Goal: Task Accomplishment & Management: Manage account settings

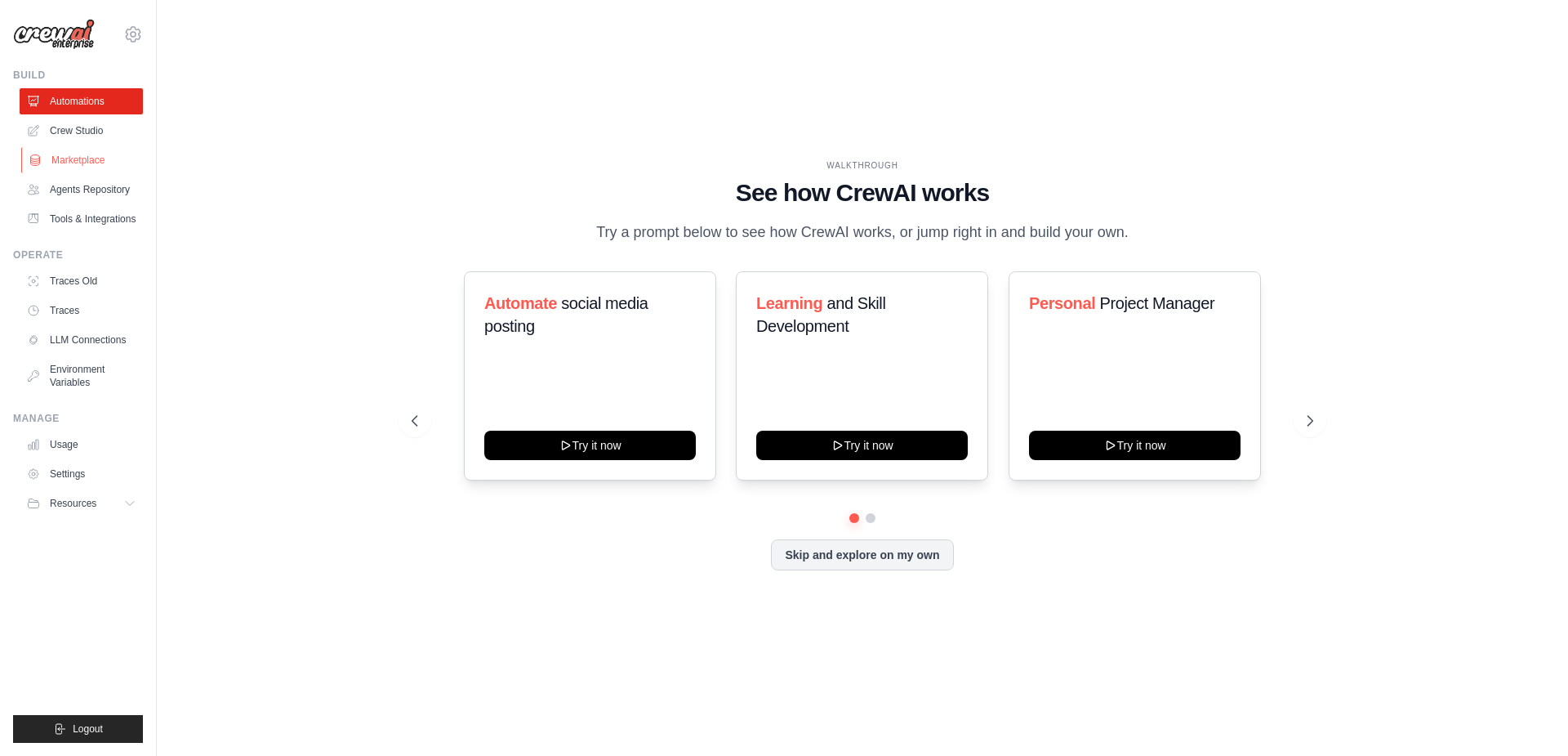
click at [95, 161] on link "Marketplace" at bounding box center [83, 160] width 123 height 26
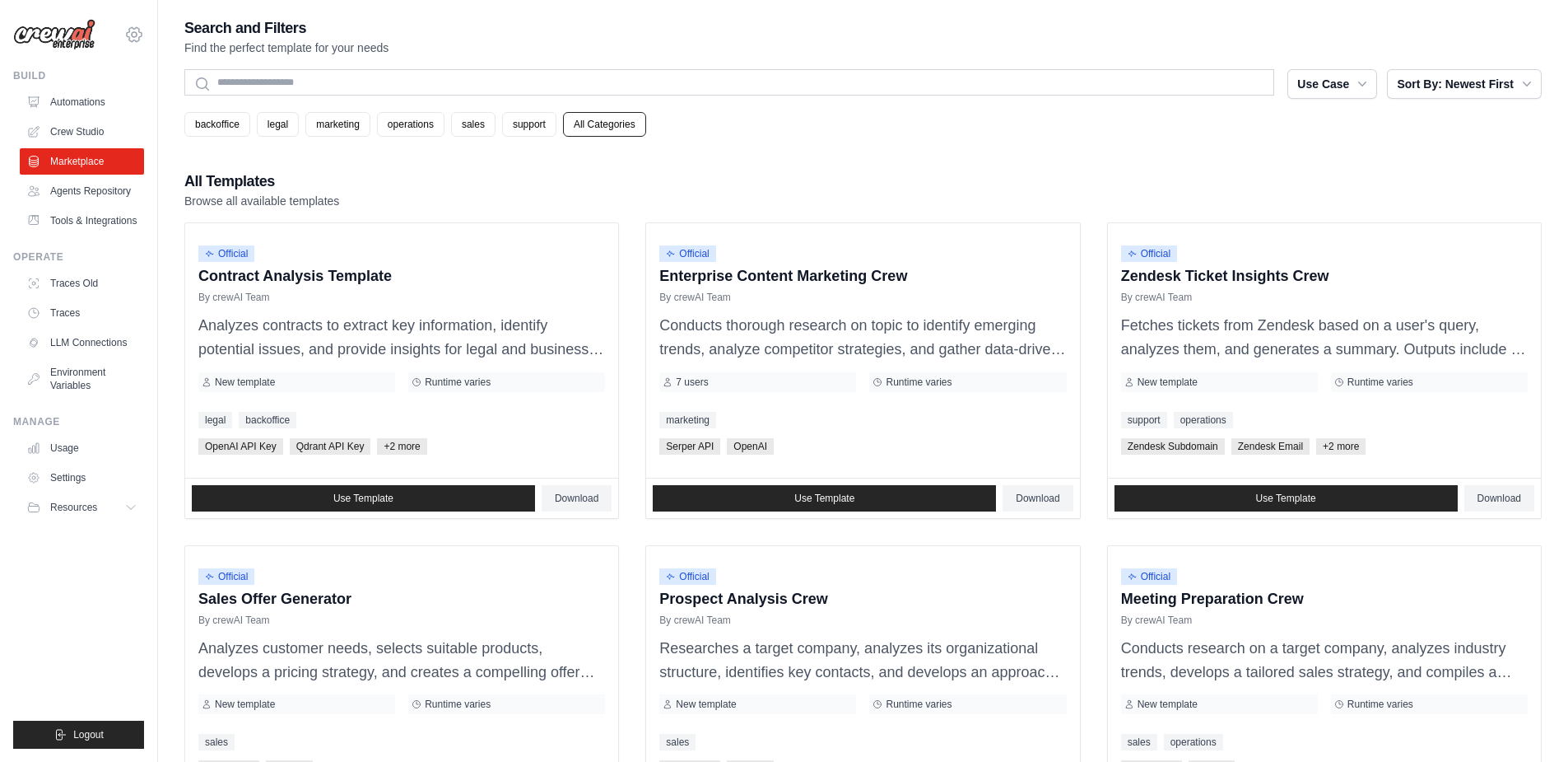
click at [137, 35] on icon at bounding box center [133, 34] width 5 height 5
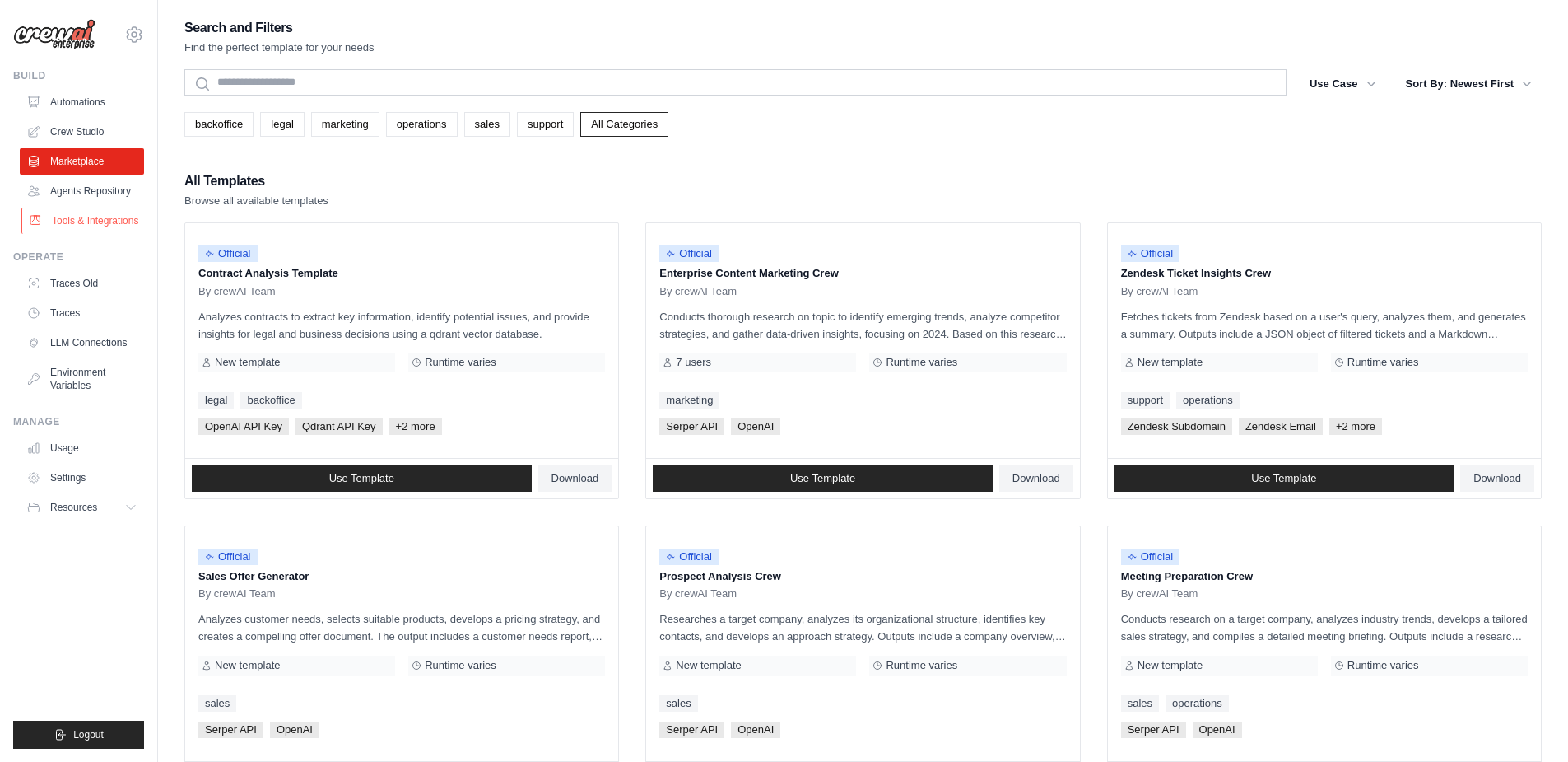
click at [76, 222] on link "Tools & Integrations" at bounding box center [83, 220] width 124 height 26
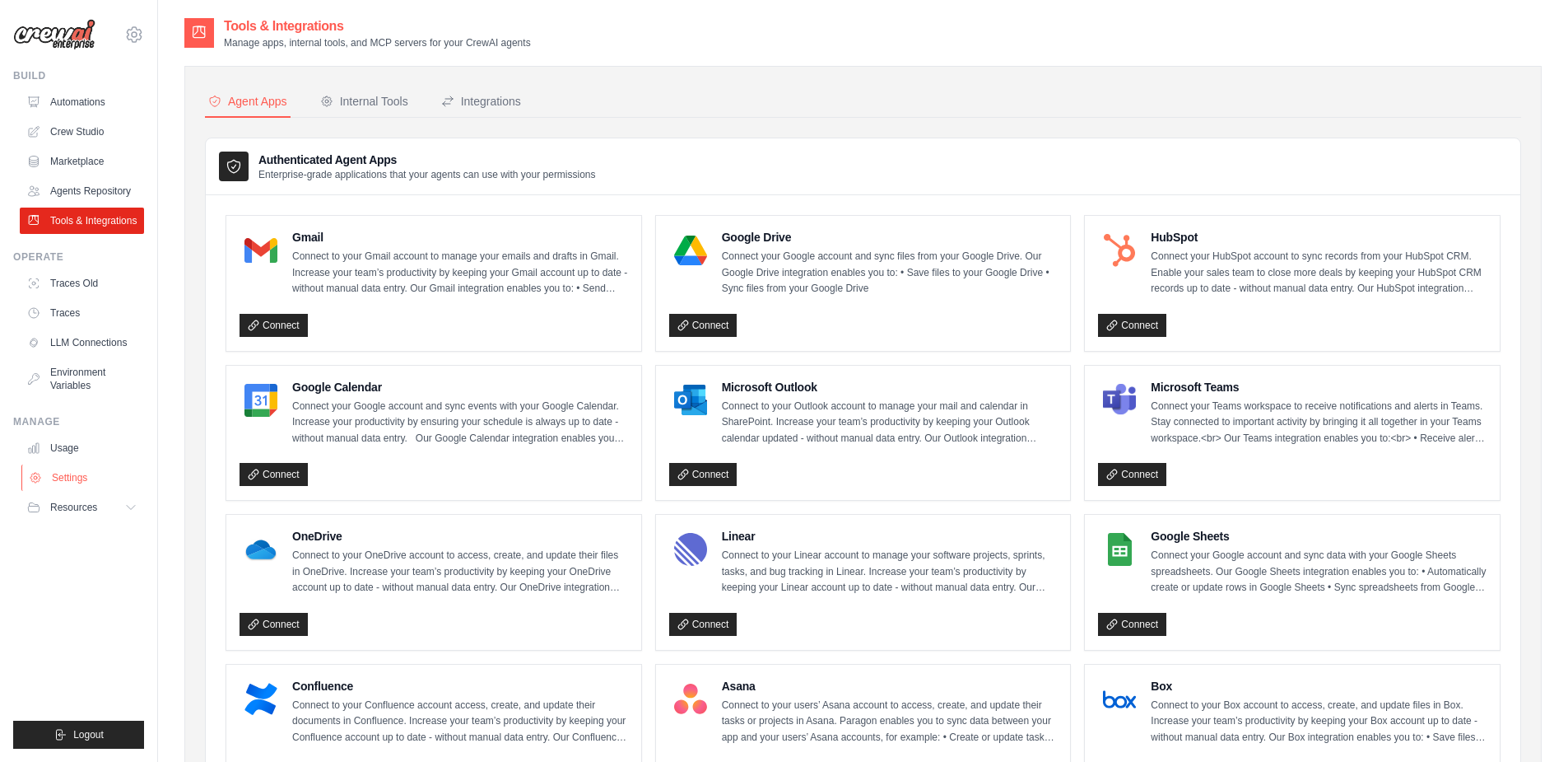
click at [55, 474] on link "Settings" at bounding box center [83, 477] width 124 height 26
click at [75, 469] on link "Settings" at bounding box center [83, 477] width 124 height 26
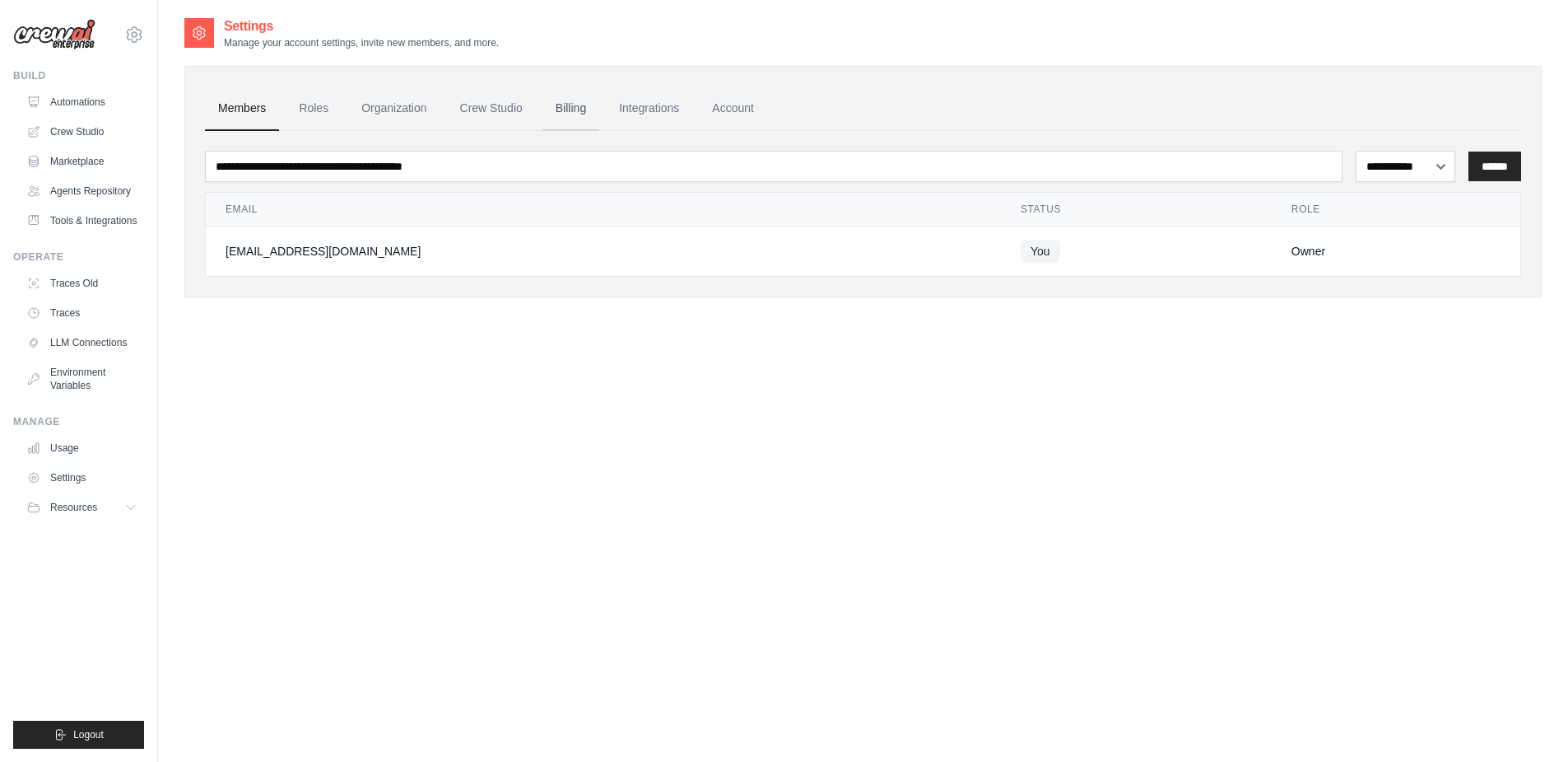
click at [560, 108] on link "Billing" at bounding box center [570, 108] width 56 height 44
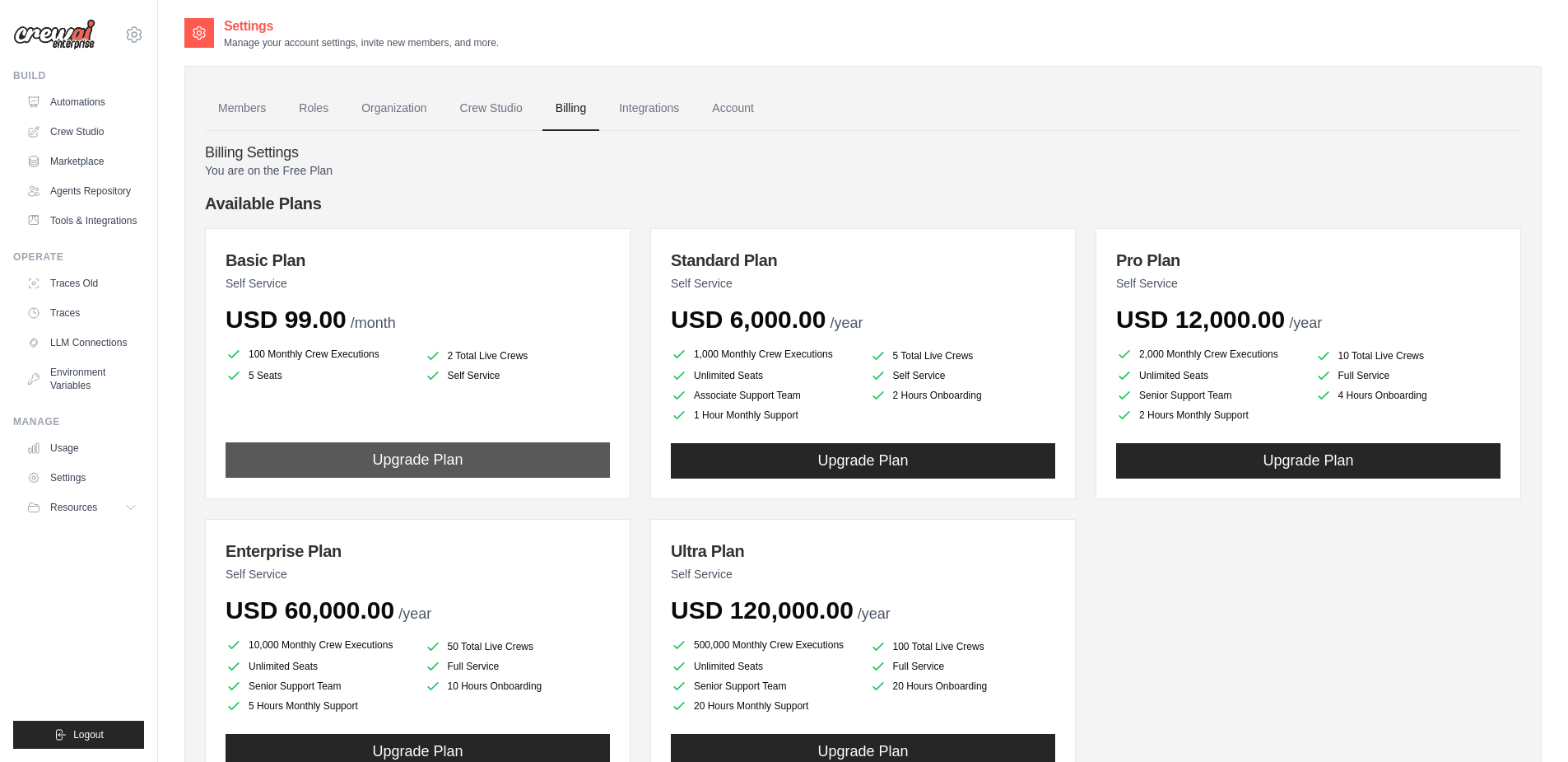
click at [479, 476] on button "Upgrade Plan" at bounding box center [418, 460] width 385 height 35
